Goal: Information Seeking & Learning: Learn about a topic

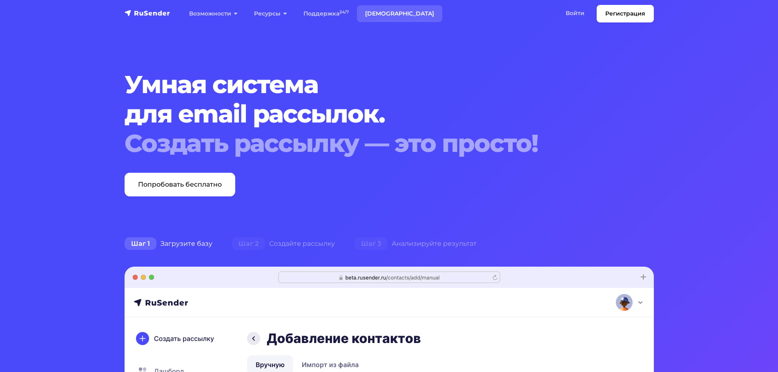
click at [369, 14] on link "[DEMOGRAPHIC_DATA]" at bounding box center [399, 13] width 85 height 17
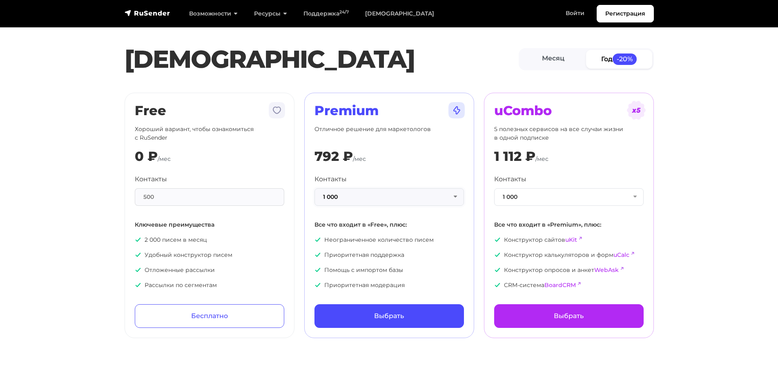
click at [393, 199] on button "1 000" at bounding box center [388, 197] width 149 height 18
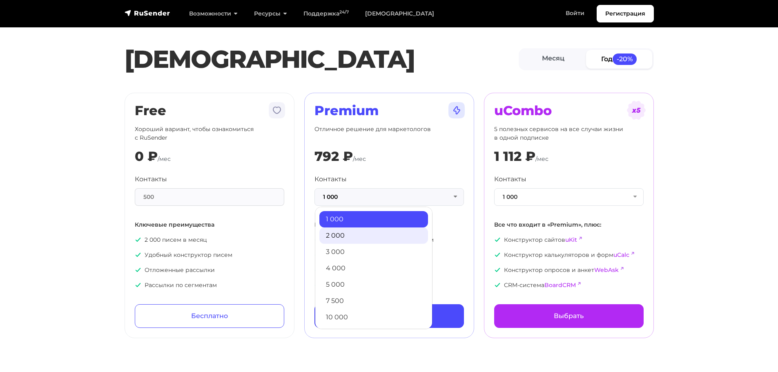
click at [350, 229] on link "2 000" at bounding box center [373, 235] width 109 height 16
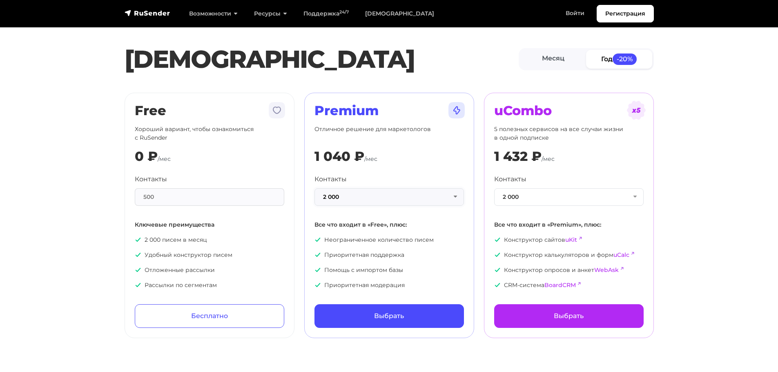
click at [356, 203] on button "2 000" at bounding box center [388, 197] width 149 height 18
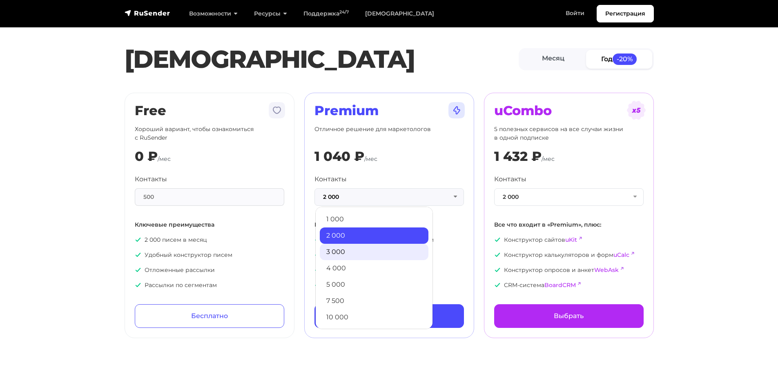
click at [338, 253] on link "3 000" at bounding box center [374, 252] width 109 height 16
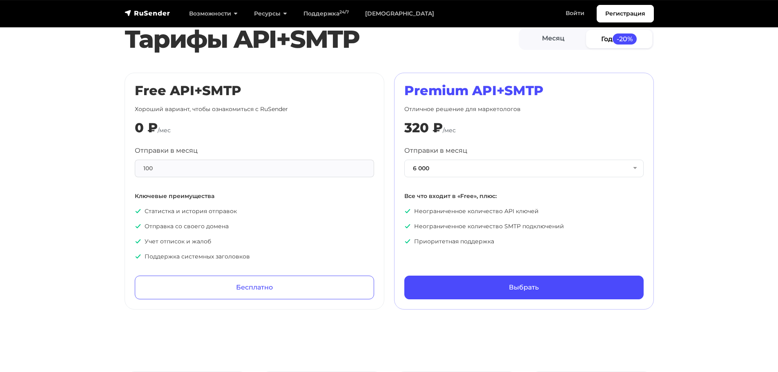
scroll to position [358, 0]
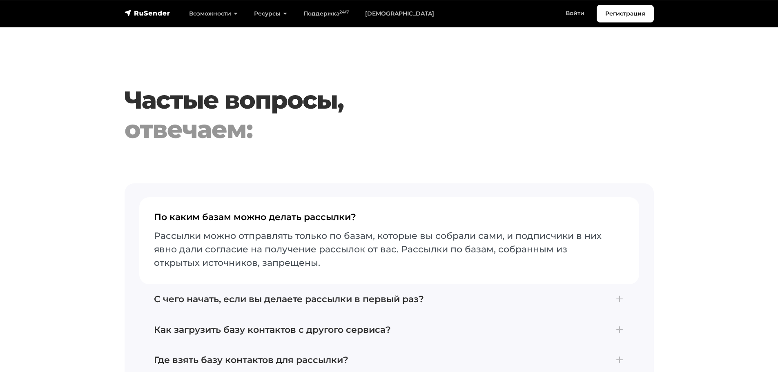
drag, startPoint x: 356, startPoint y: 242, endPoint x: 360, endPoint y: 252, distance: 10.1
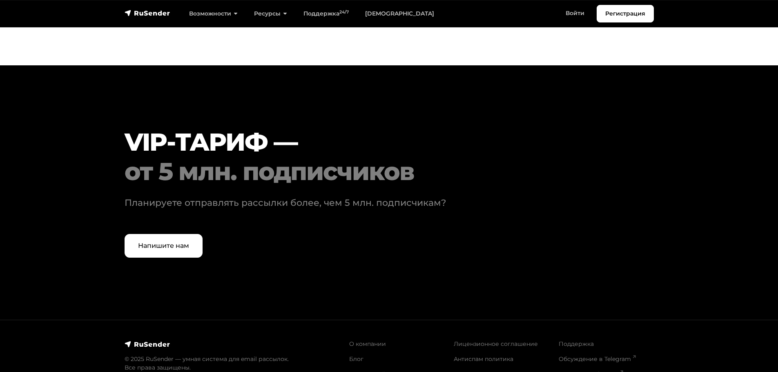
drag, startPoint x: 360, startPoint y: 232, endPoint x: 359, endPoint y: 275, distance: 42.9
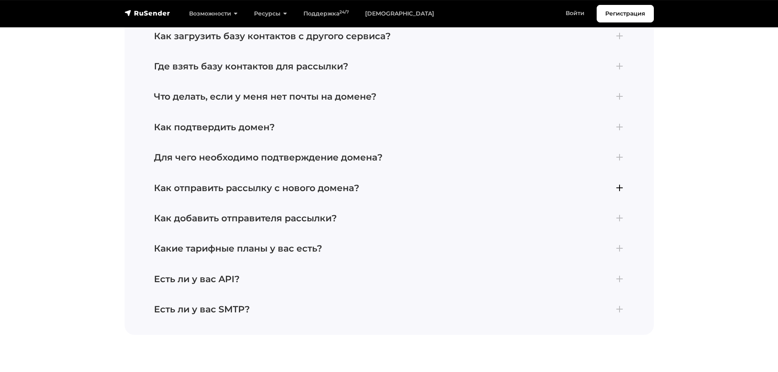
drag, startPoint x: 360, startPoint y: 251, endPoint x: 343, endPoint y: 237, distance: 21.7
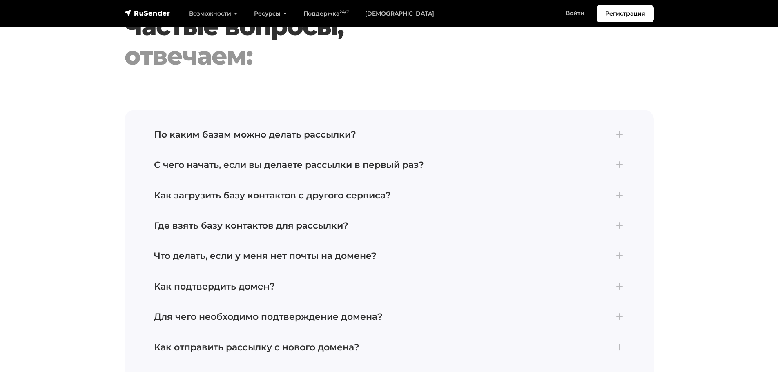
drag, startPoint x: 4, startPoint y: 196, endPoint x: 24, endPoint y: 157, distance: 44.2
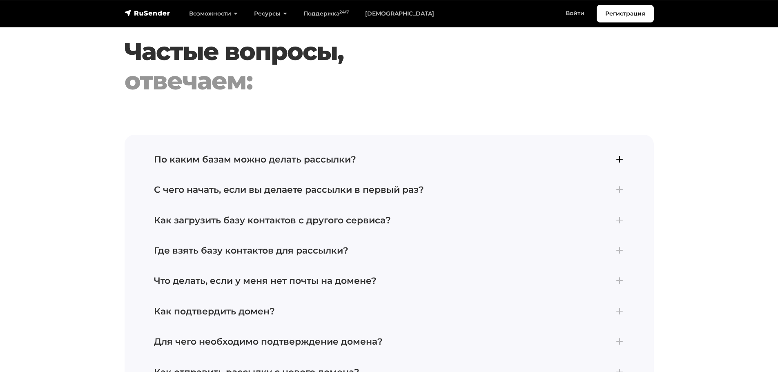
click at [178, 156] on h4 "По каким базам можно делать рассылки?" at bounding box center [389, 159] width 470 height 11
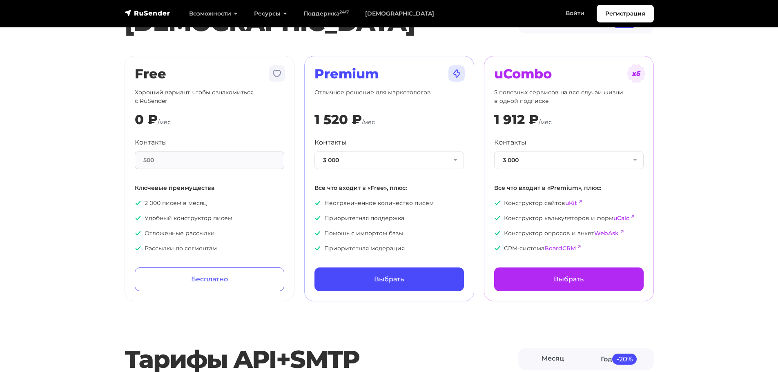
scroll to position [0, 0]
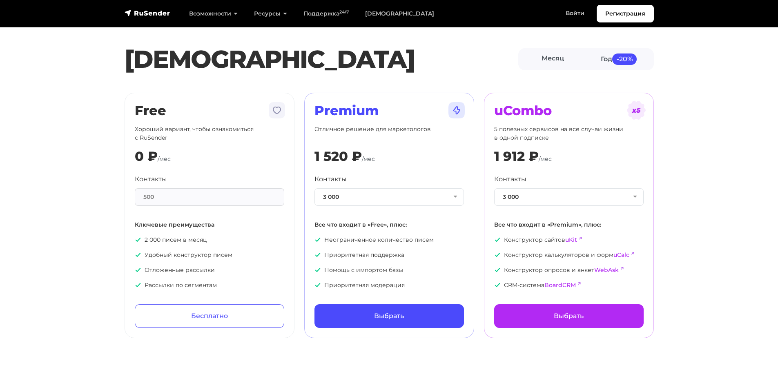
drag, startPoint x: 72, startPoint y: 191, endPoint x: 337, endPoint y: 4, distance: 324.5
